Goal: Task Accomplishment & Management: Manage account settings

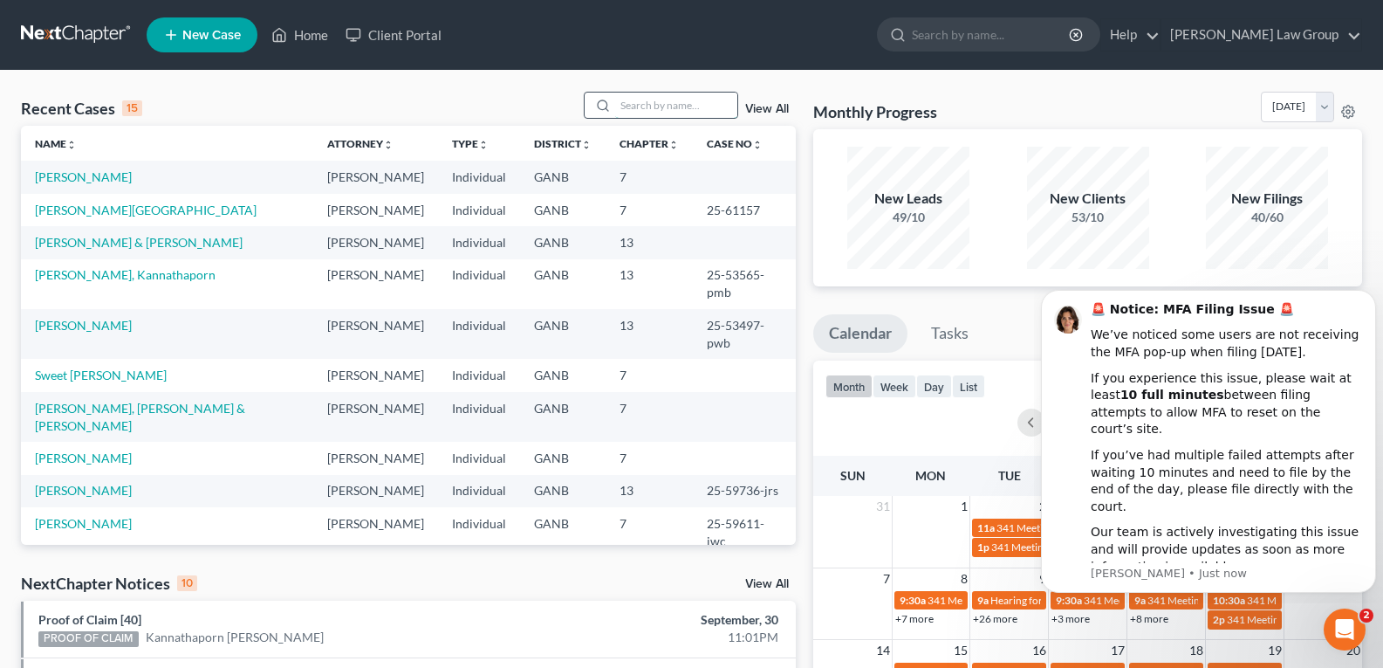
click at [694, 107] on input "search" at bounding box center [676, 105] width 122 height 25
click at [693, 107] on input "s" at bounding box center [676, 105] width 122 height 25
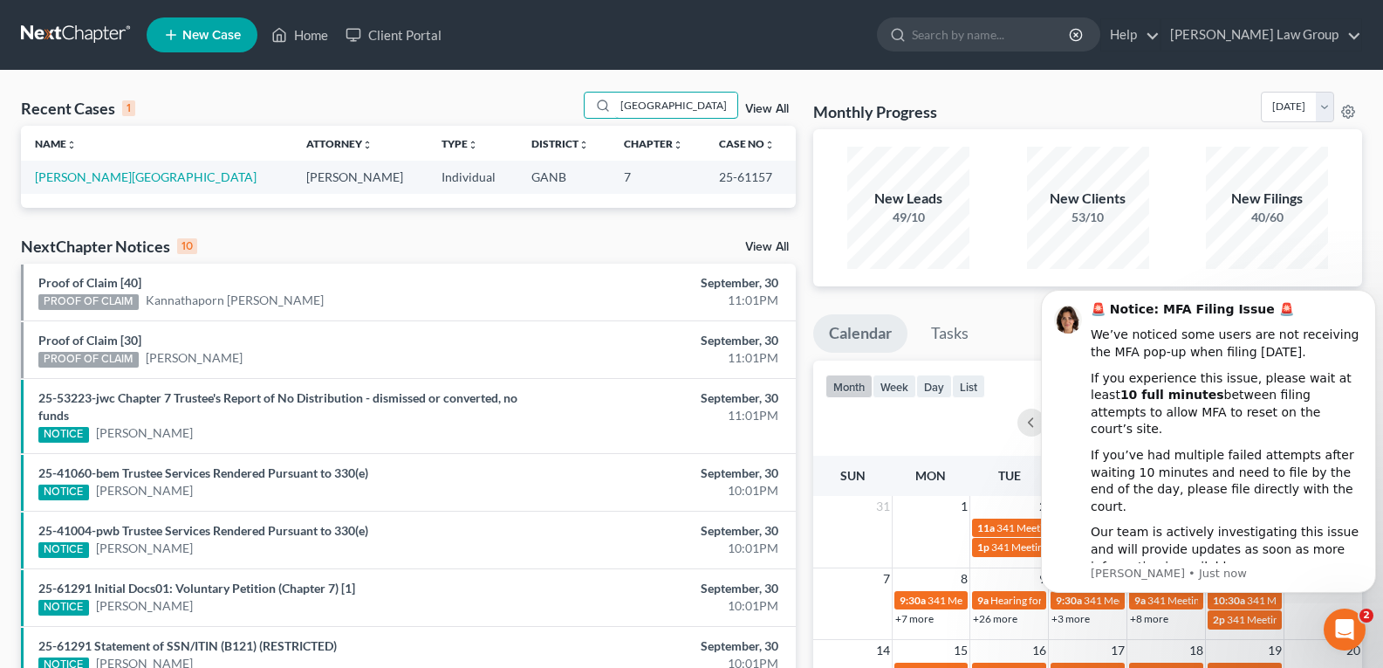
type input "[GEOGRAPHIC_DATA]"
click at [93, 178] on link "[PERSON_NAME][GEOGRAPHIC_DATA]" at bounding box center [146, 176] width 222 height 15
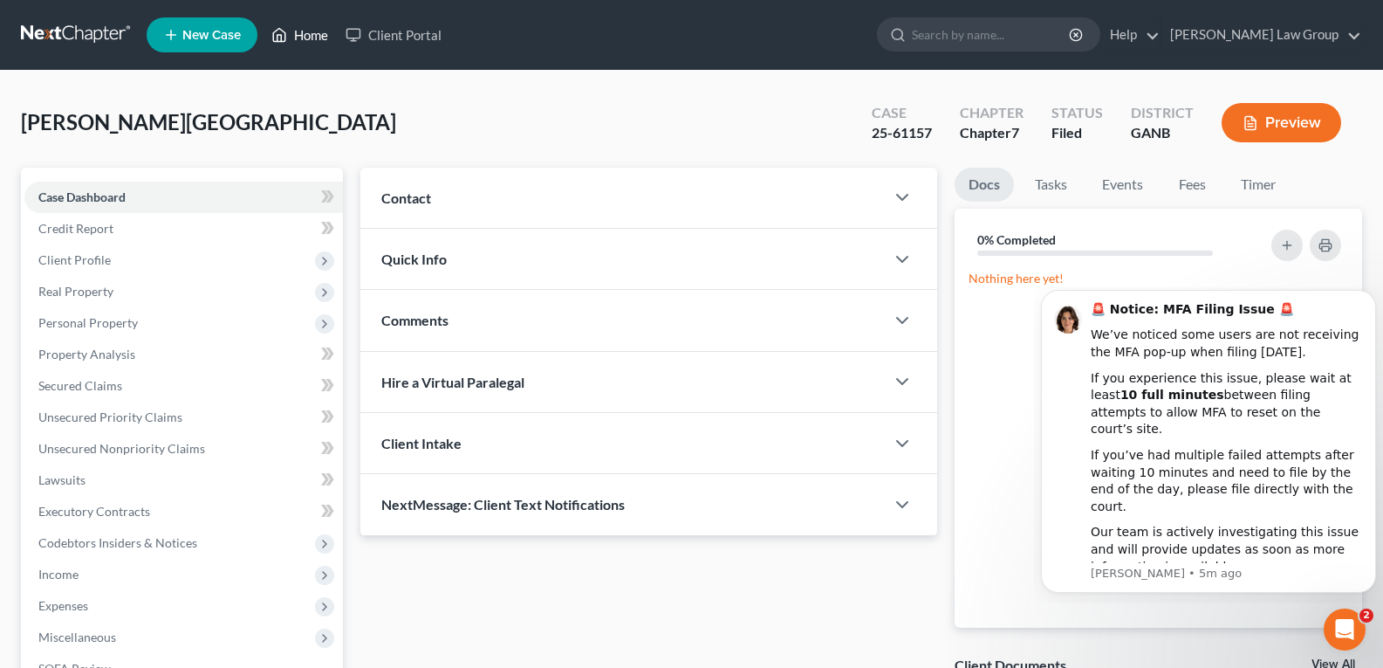
click at [295, 24] on link "Home" at bounding box center [300, 34] width 74 height 31
click at [293, 29] on link "Home" at bounding box center [300, 34] width 74 height 31
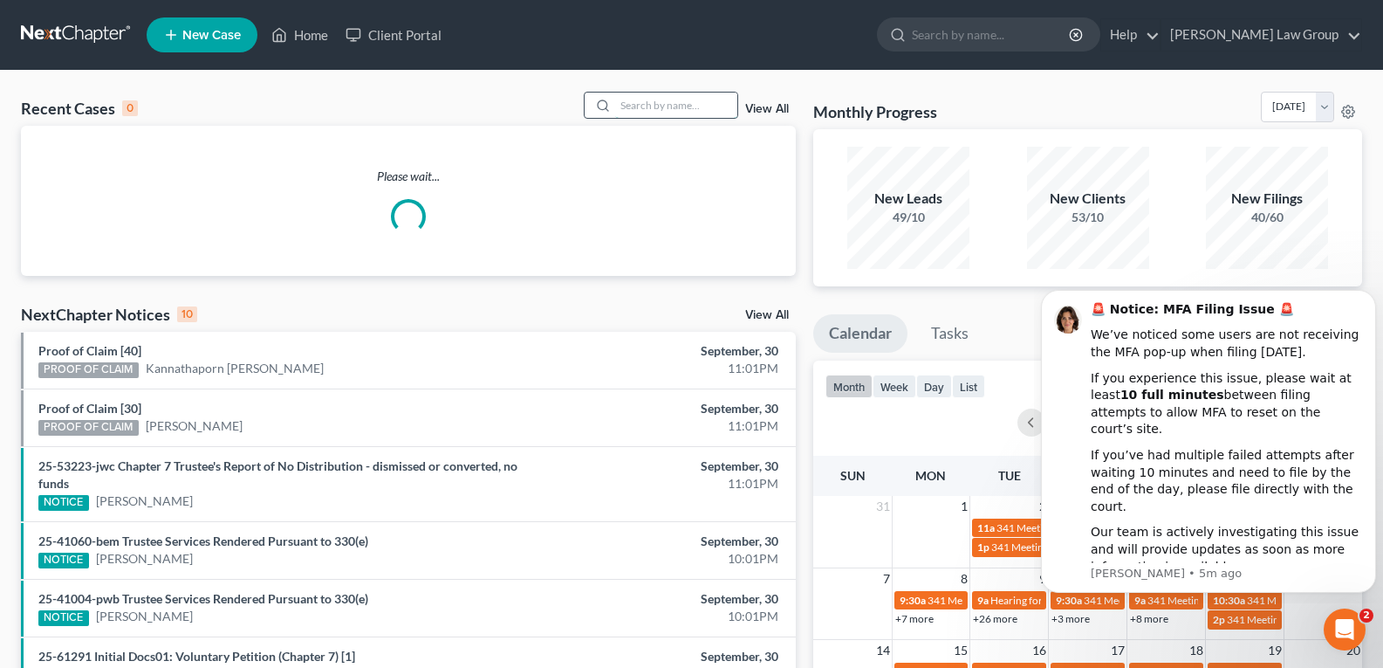
drag, startPoint x: 658, startPoint y: 117, endPoint x: 659, endPoint y: 107, distance: 9.6
click at [659, 113] on div "Recent Cases 0 View All" at bounding box center [408, 109] width 775 height 34
click at [659, 107] on input "search" at bounding box center [676, 105] width 122 height 25
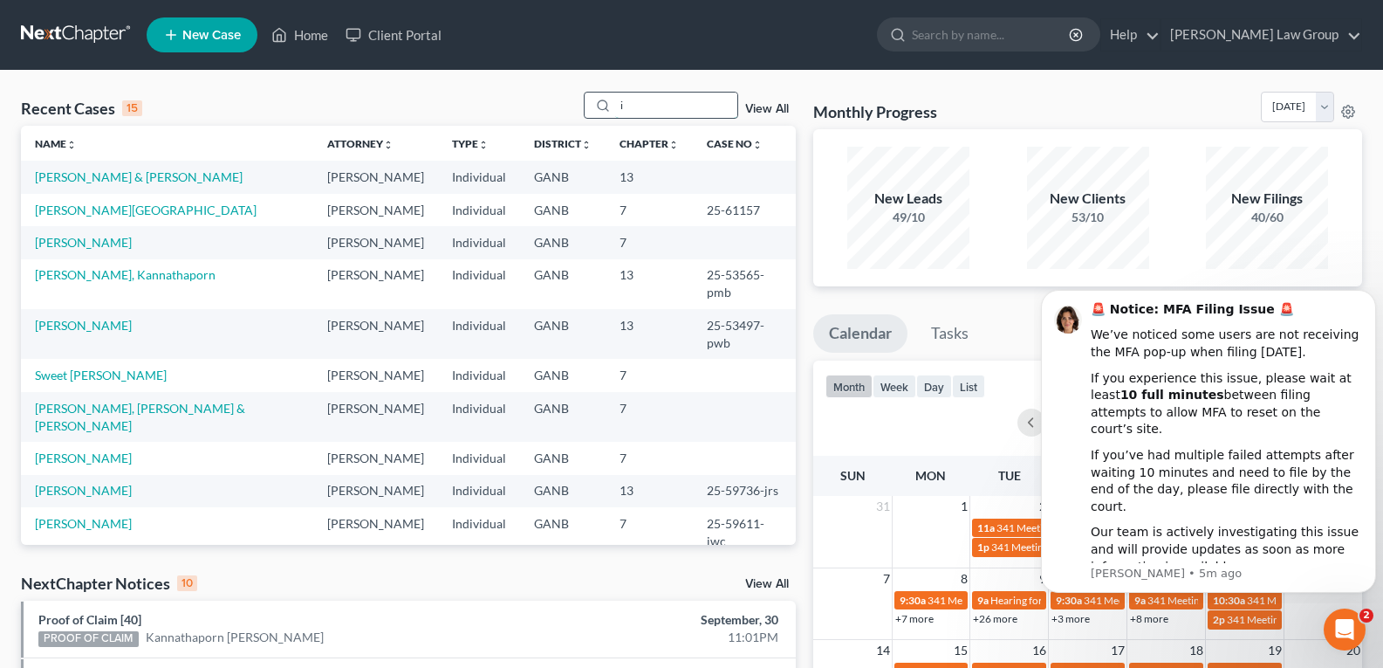
scroll to position [2, 0]
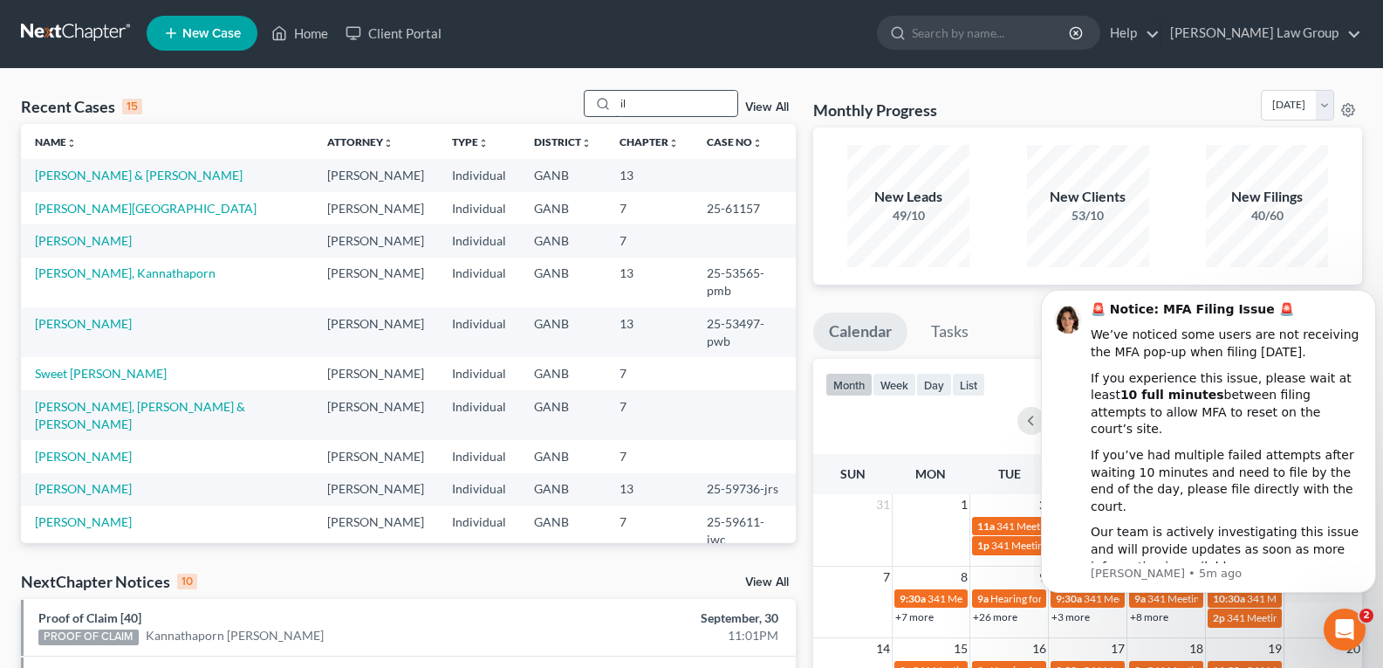
type input "i"
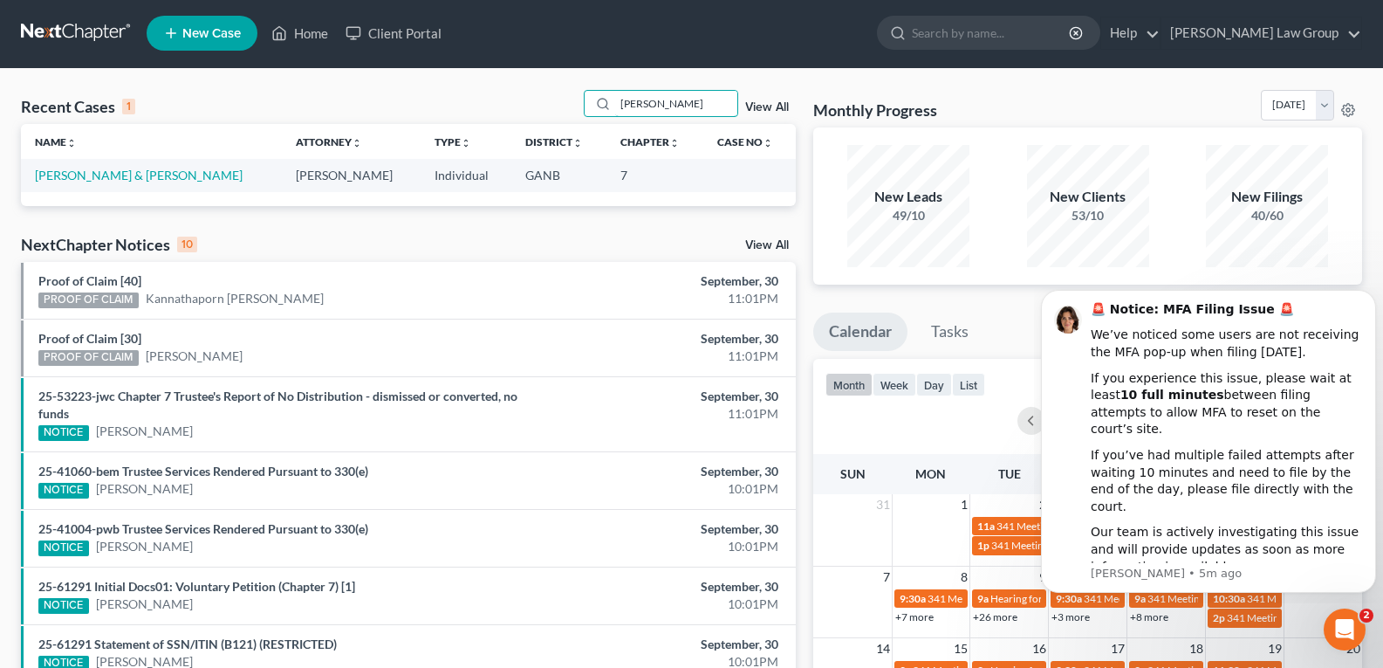
type input "[PERSON_NAME]"
click at [1334, 252] on div "New Filings 40/60" at bounding box center [1267, 206] width 162 height 122
click at [1372, 299] on icon "Dismiss notification" at bounding box center [1372, 295] width 10 height 10
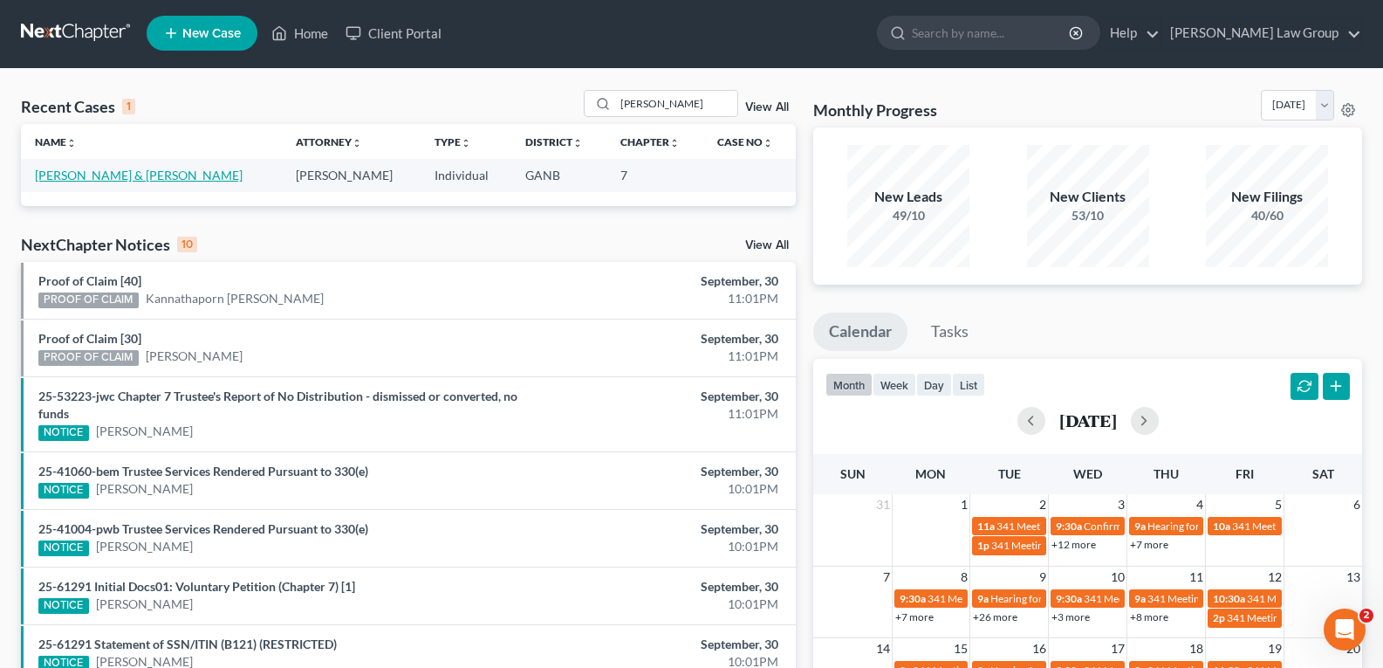
click at [108, 179] on link "[PERSON_NAME] & [PERSON_NAME]" at bounding box center [139, 175] width 208 height 15
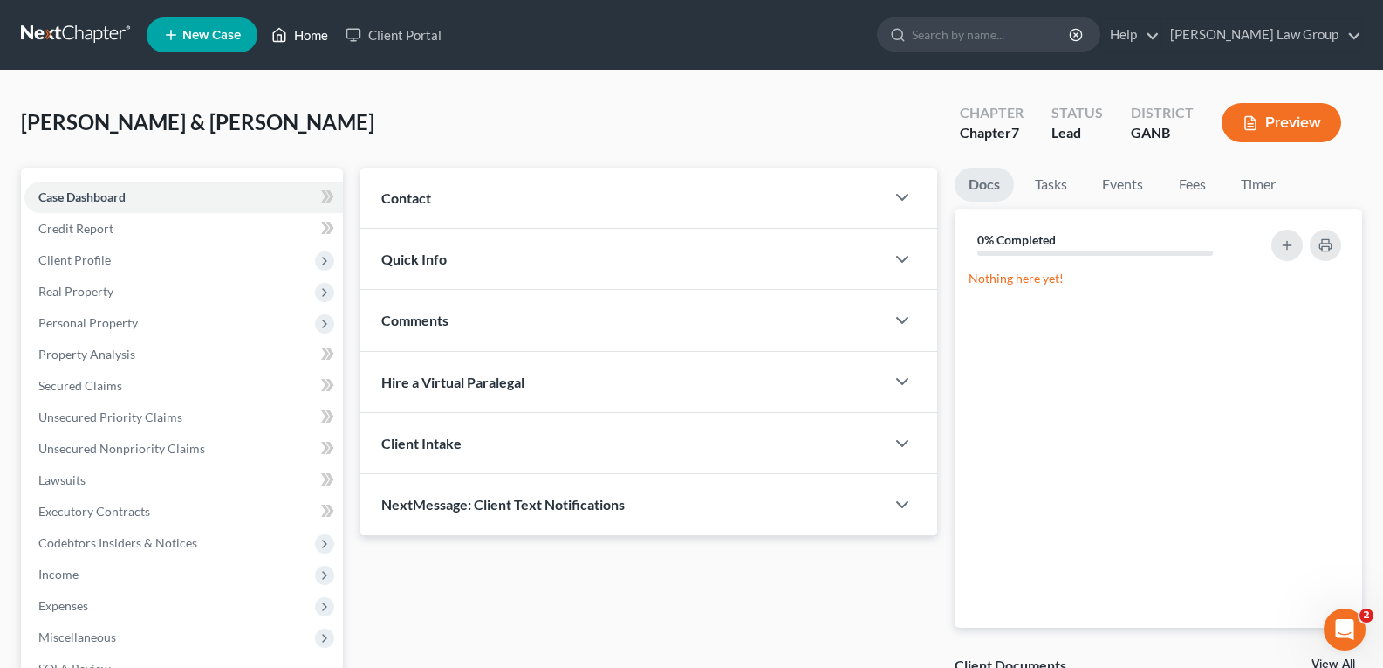
click at [296, 38] on link "Home" at bounding box center [300, 34] width 74 height 31
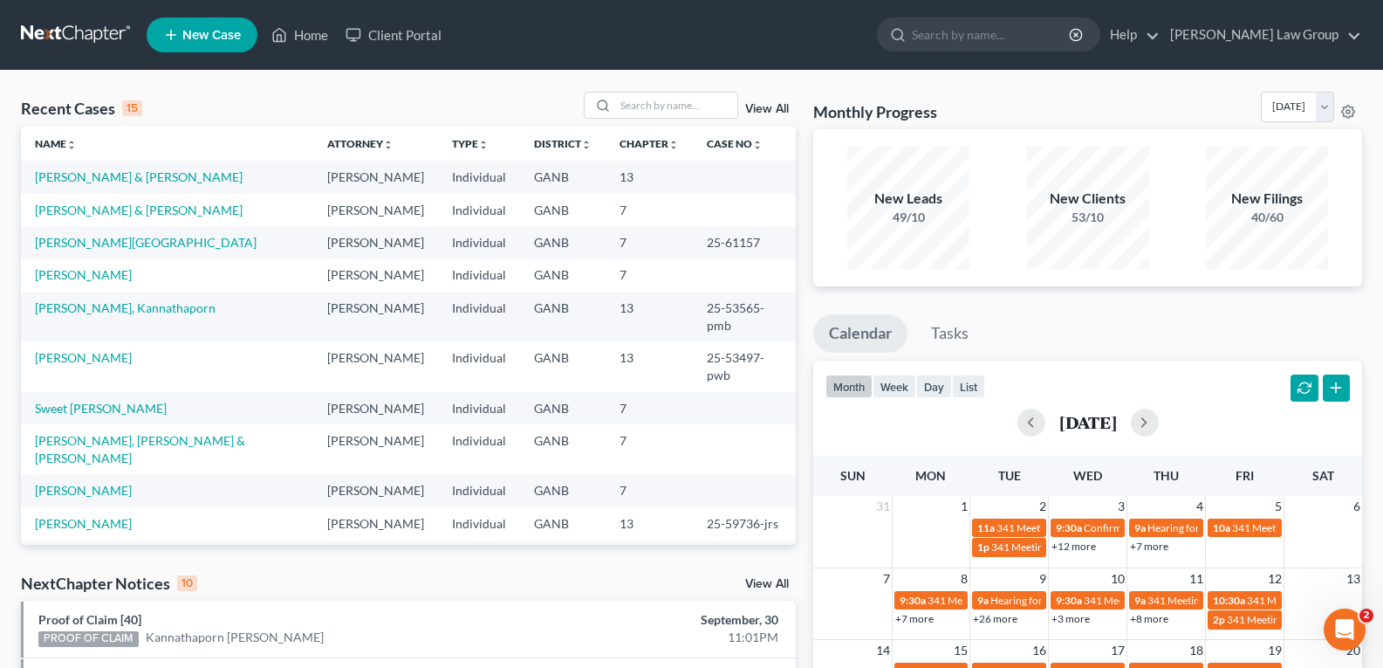
click at [768, 110] on link "View All" at bounding box center [767, 109] width 44 height 12
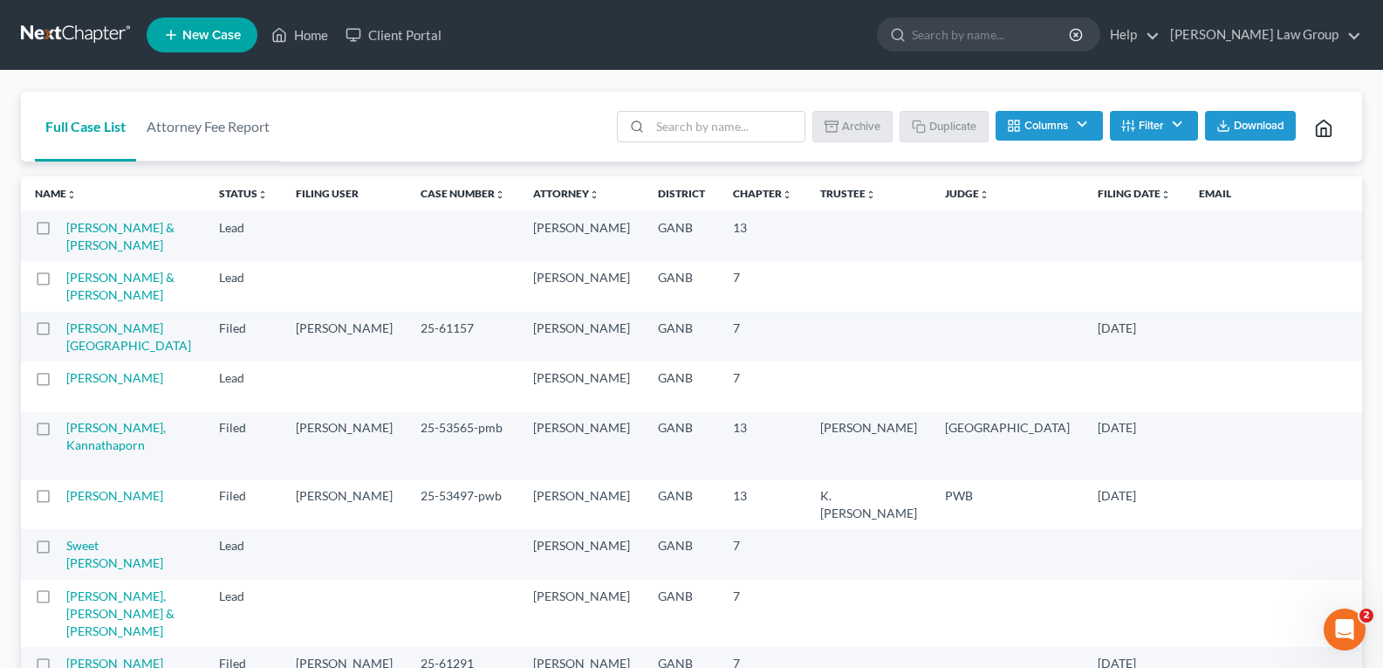
click at [1150, 121] on button "Filter" at bounding box center [1154, 126] width 88 height 30
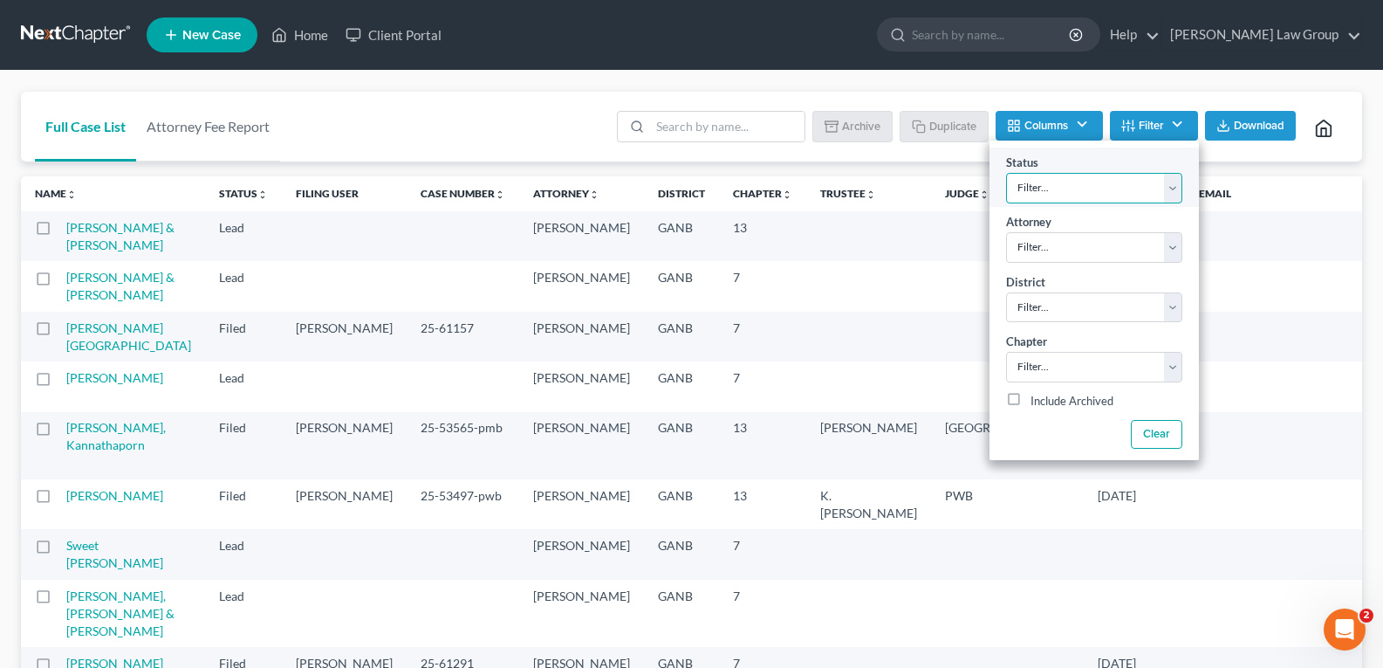
click at [1110, 174] on select "Filter... Confirm Discharged Dismissed Filed In Progress Lead Lost Lead Ready t…" at bounding box center [1094, 188] width 176 height 31
select select "3"
click at [1006, 173] on select "Filter... Confirm Discharged Dismissed Filed In Progress Lead Lost Lead Ready t…" at bounding box center [1094, 188] width 176 height 31
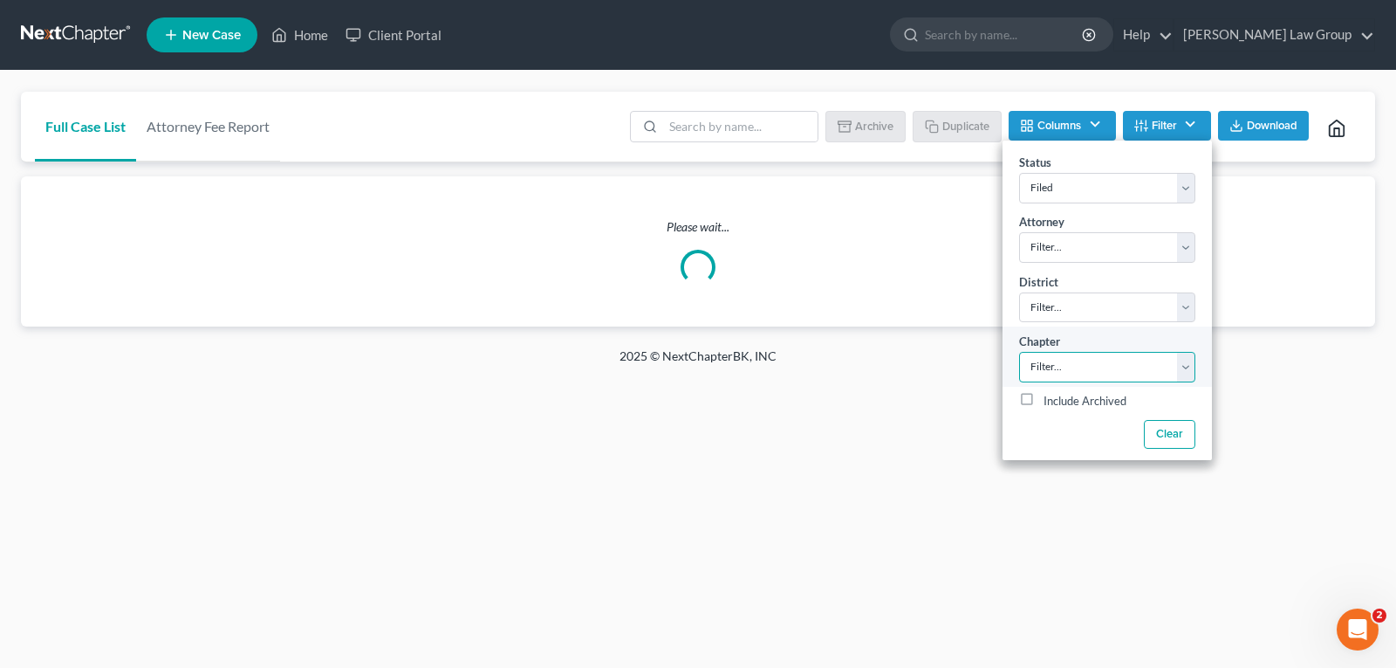
click at [1192, 370] on select "Filter... 7 11 13" at bounding box center [1107, 367] width 176 height 31
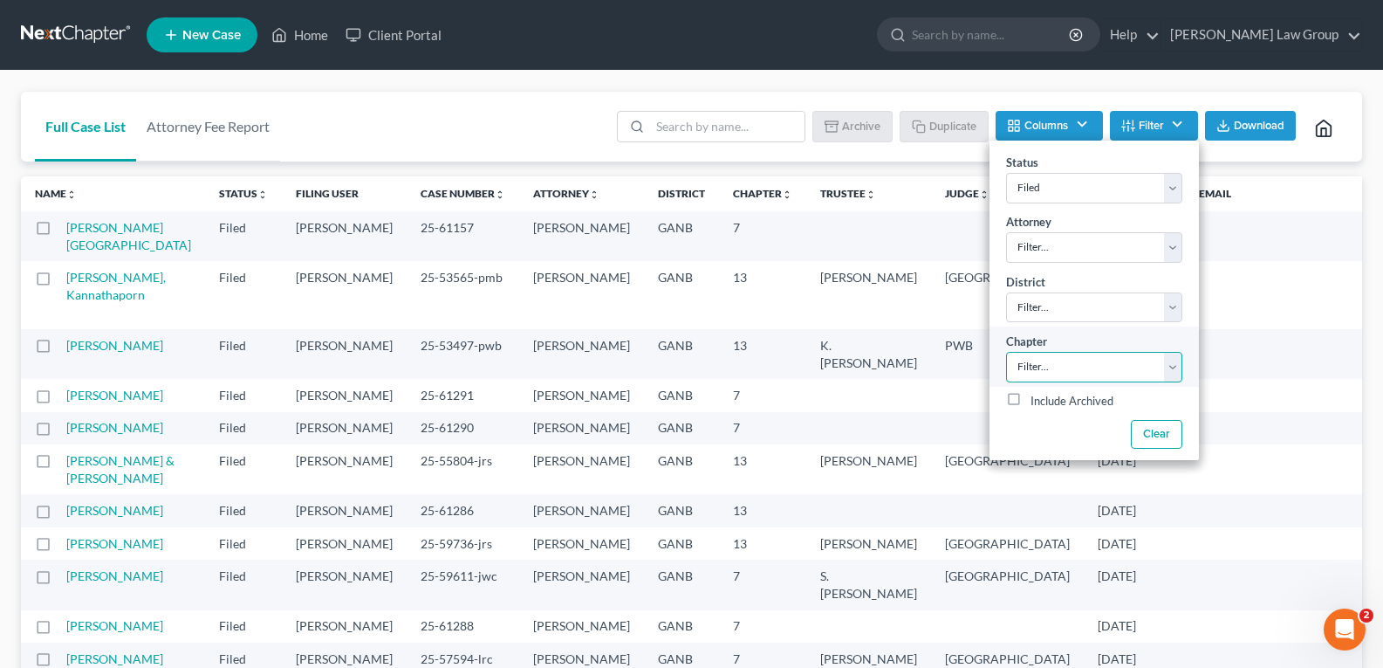
select select "2"
click at [1006, 352] on select "Filter... 7 11 13" at bounding box center [1094, 367] width 176 height 31
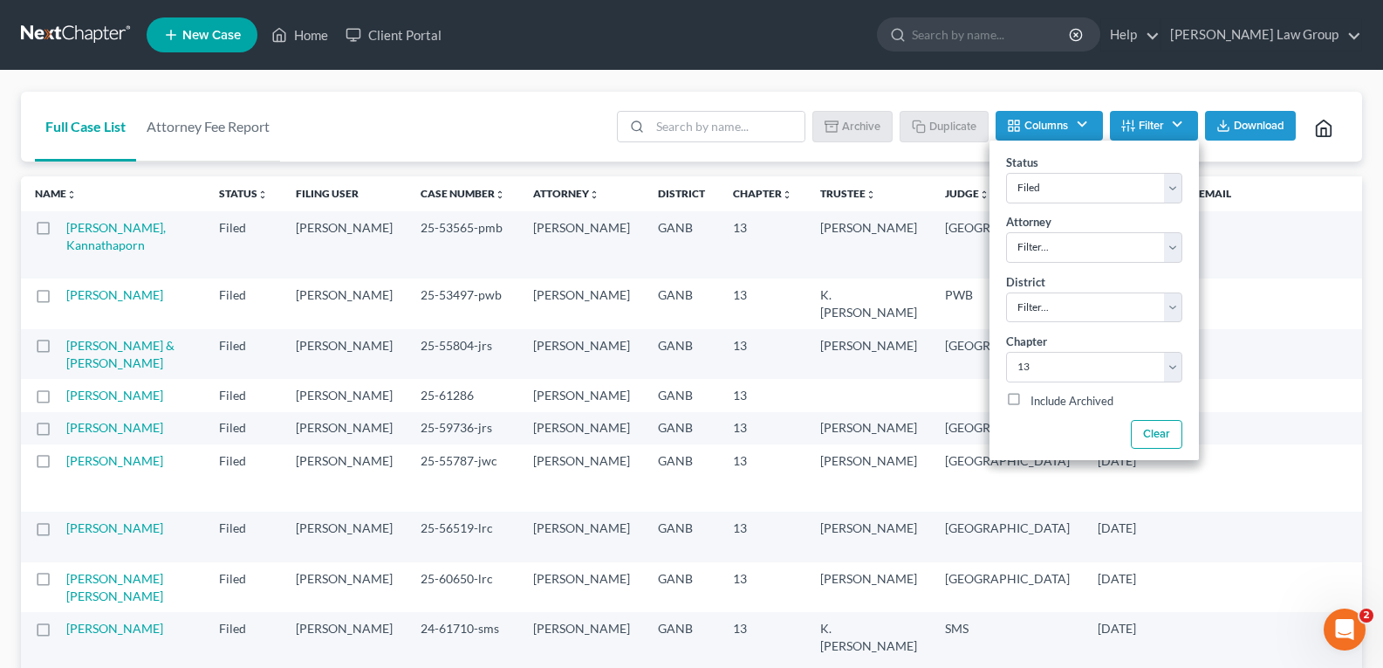
click at [472, 114] on div "Full Case List Attorney Fee Report Batch Download Archive Un-archive Duplicate …" at bounding box center [691, 127] width 1341 height 71
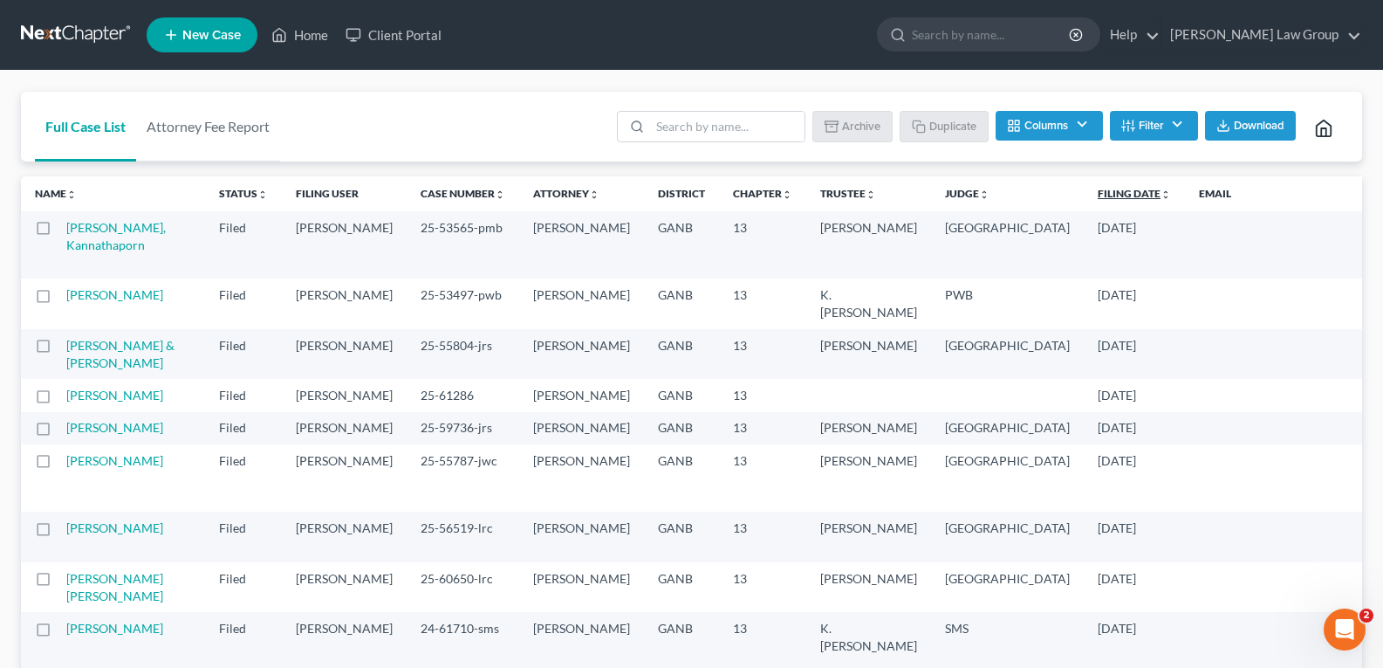
click at [1098, 191] on link "Filing Date unfold_more expand_more expand_less" at bounding box center [1134, 193] width 73 height 13
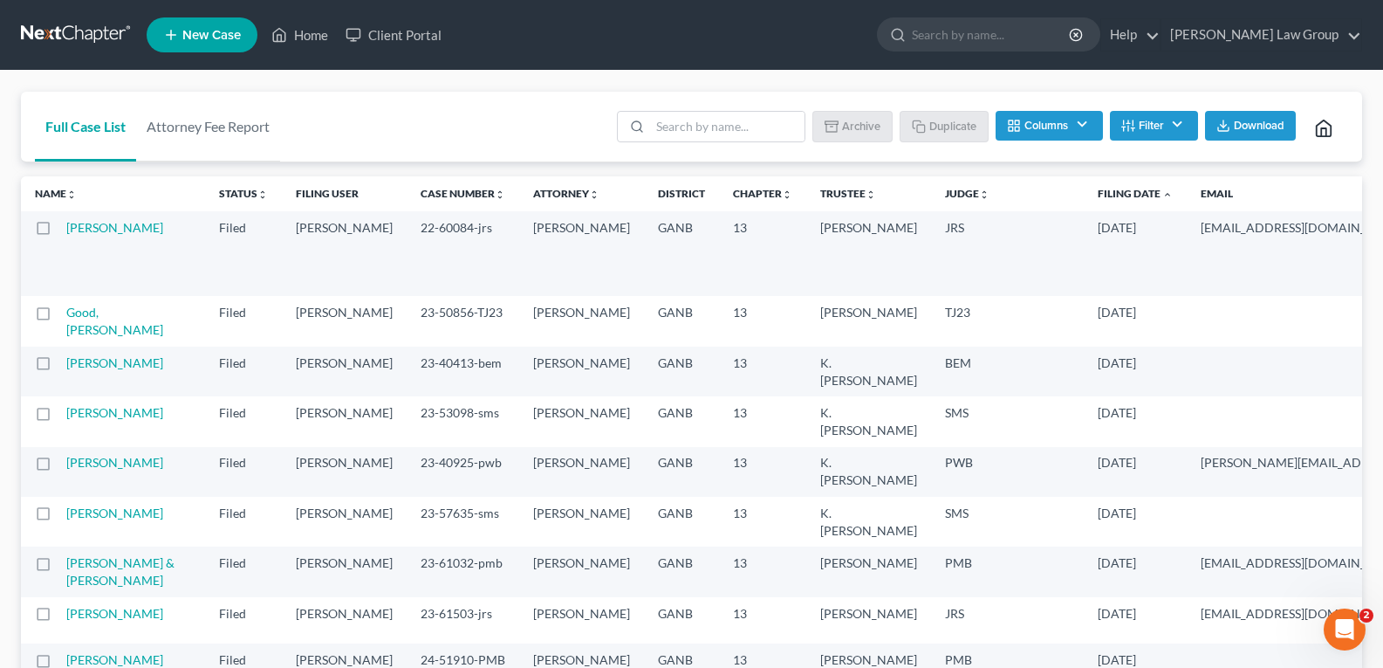
click at [1098, 191] on link "Filing Date unfold_more expand_more expand_less" at bounding box center [1135, 193] width 75 height 13
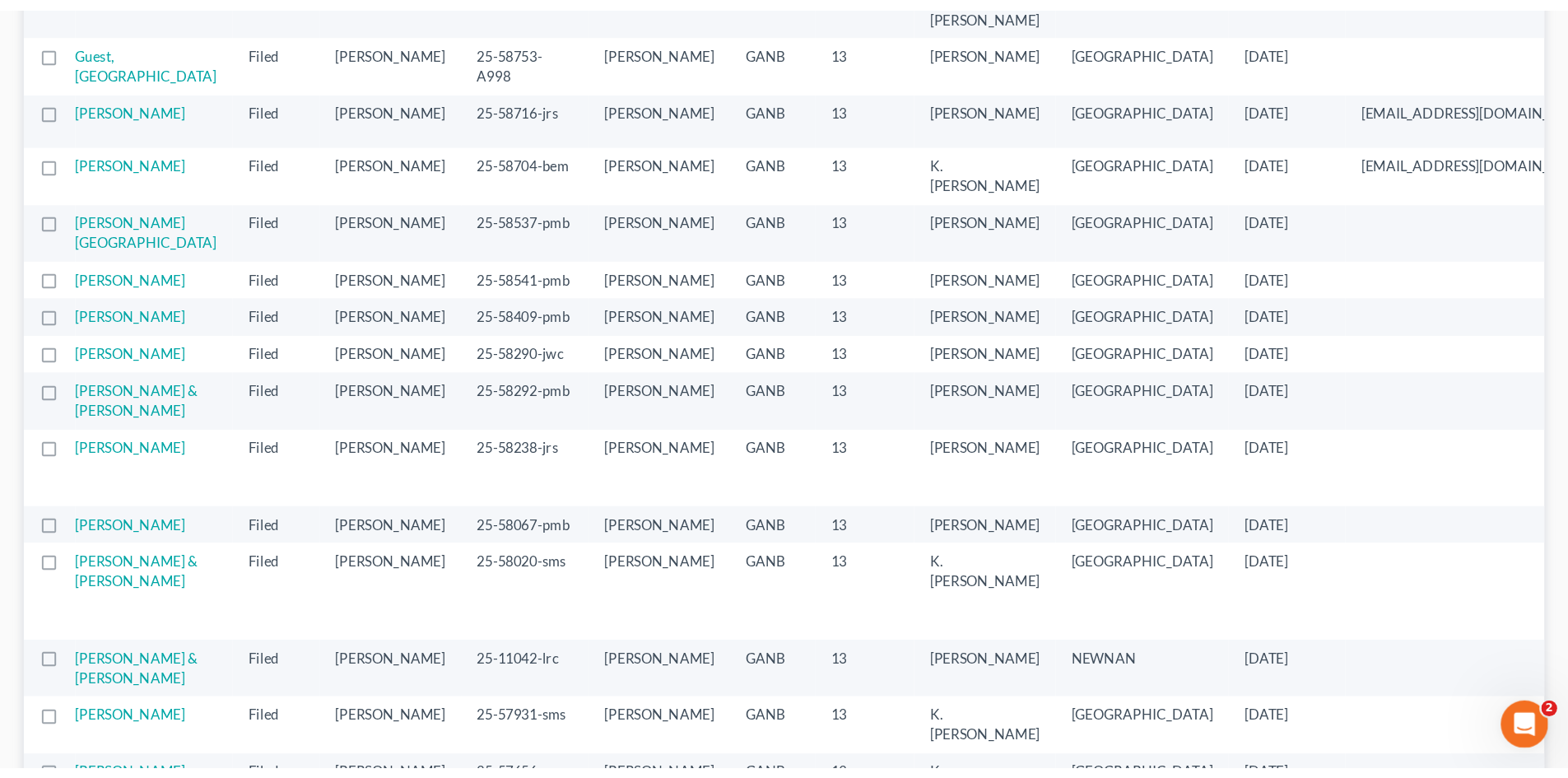
scroll to position [1234, 0]
